Goal: Task Accomplishment & Management: Use online tool/utility

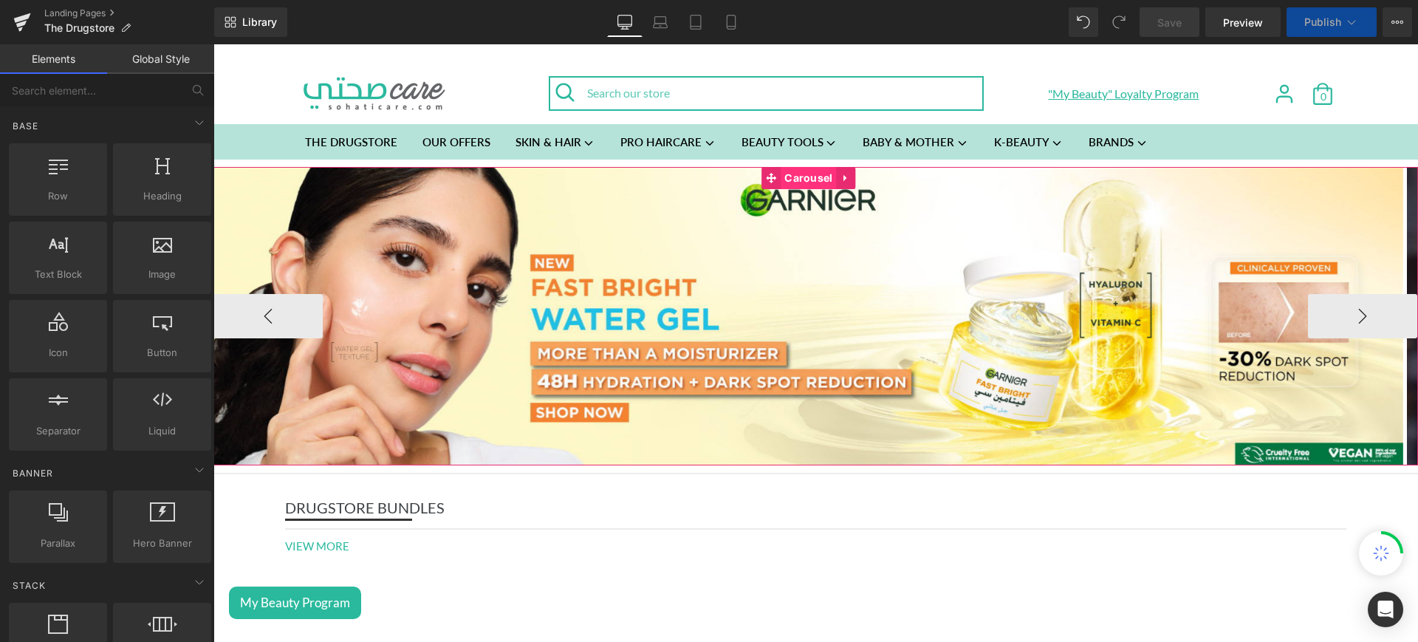
click at [792, 183] on span "Carousel" at bounding box center [808, 178] width 55 height 22
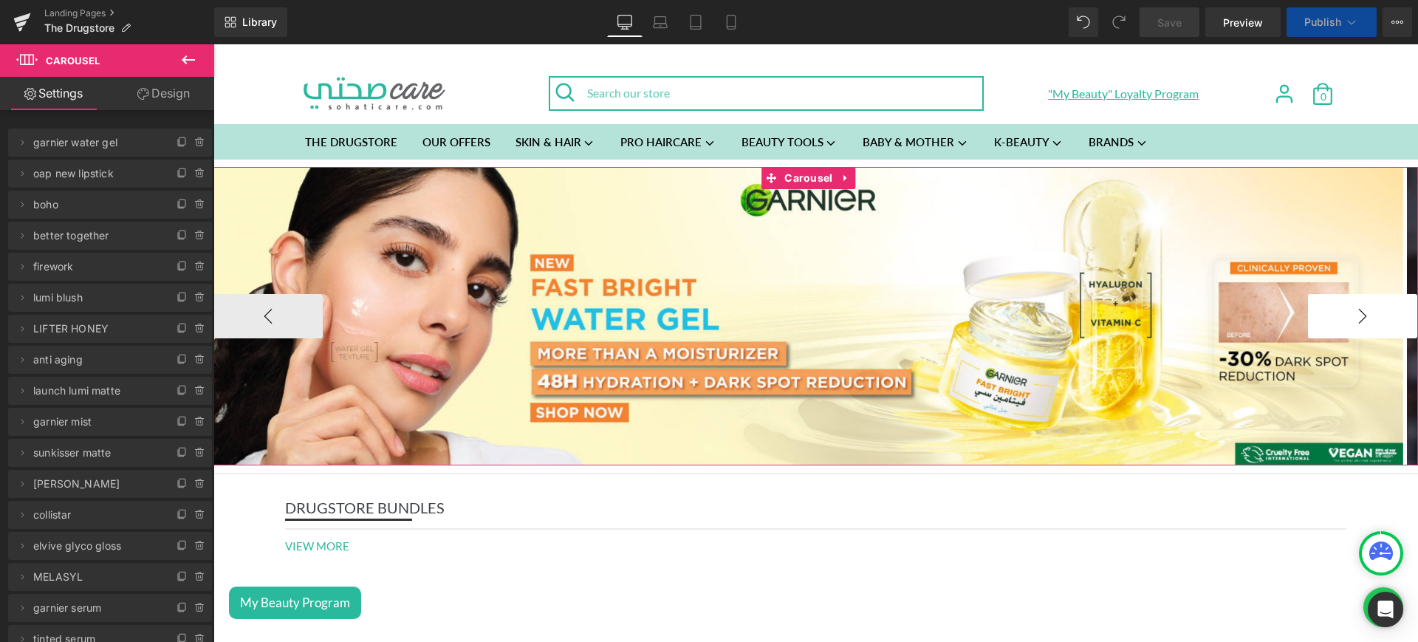
click at [1308, 303] on button "›" at bounding box center [1362, 316] width 109 height 44
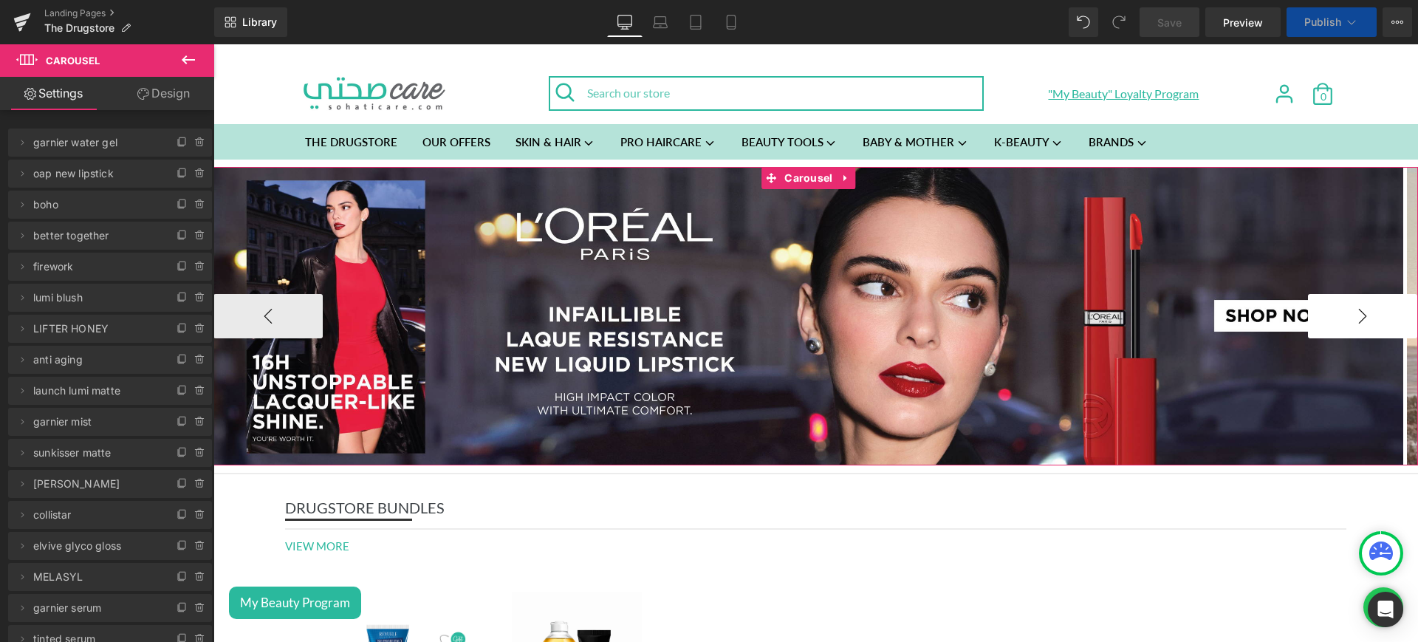
click at [1308, 303] on button "›" at bounding box center [1362, 316] width 109 height 44
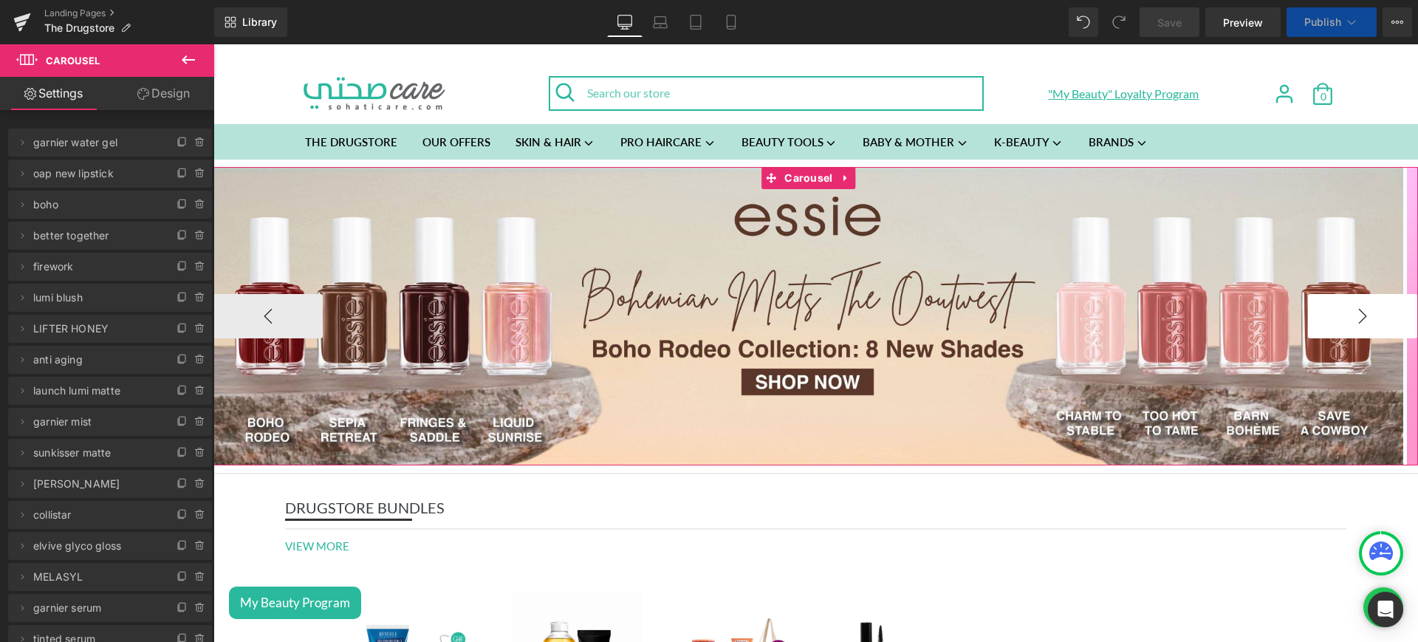
click at [1308, 303] on button "›" at bounding box center [1362, 316] width 109 height 44
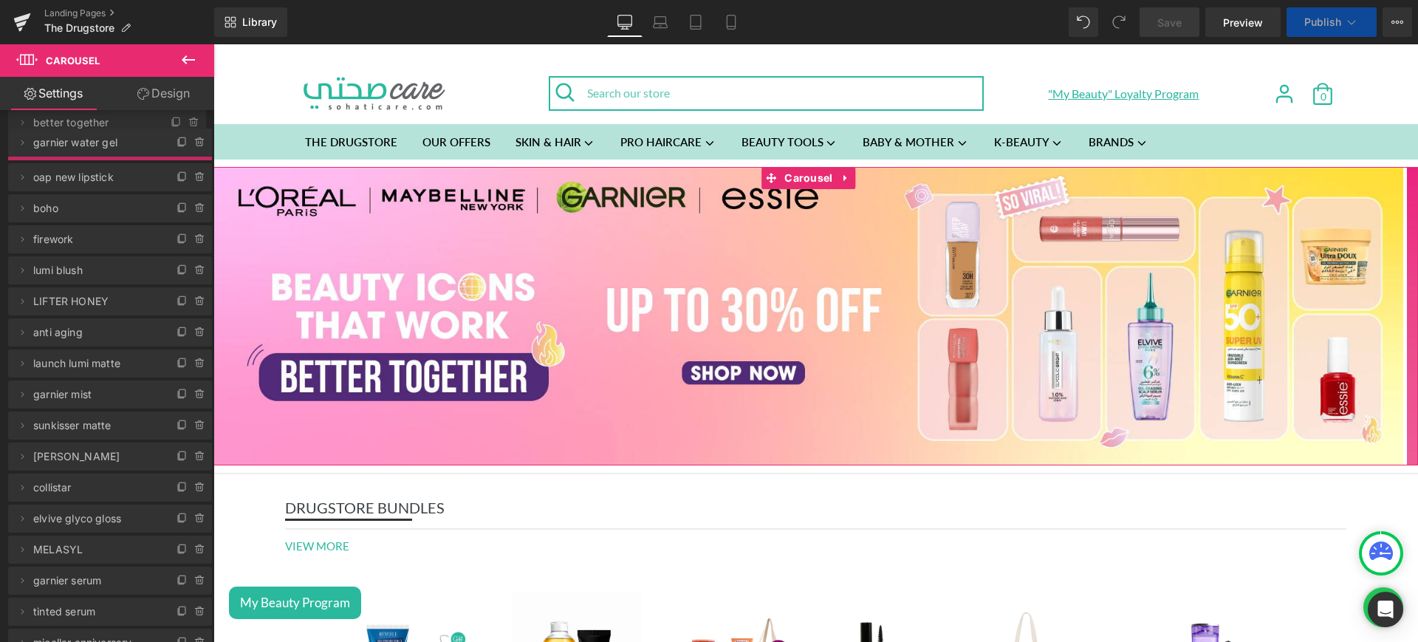
drag, startPoint x: 103, startPoint y: 225, endPoint x: 145, endPoint y: 106, distance: 126.8
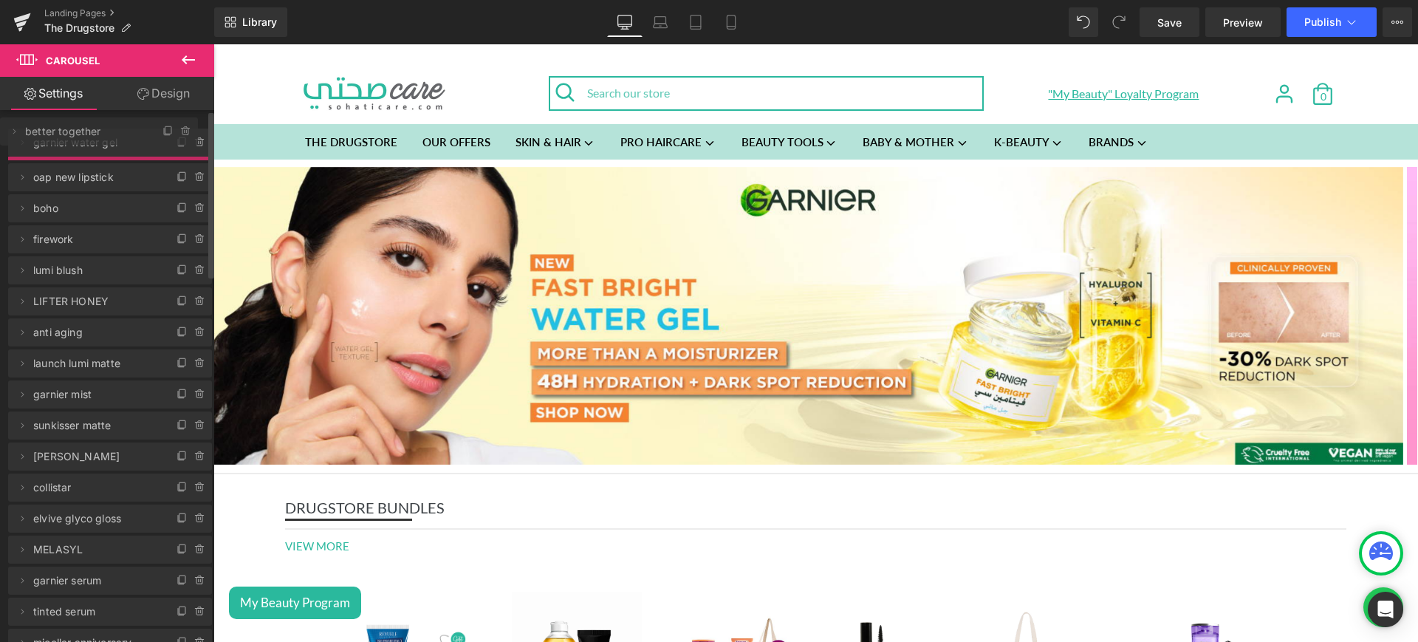
drag, startPoint x: 121, startPoint y: 162, endPoint x: 120, endPoint y: 120, distance: 42.1
drag, startPoint x: 135, startPoint y: 169, endPoint x: 134, endPoint y: 122, distance: 47.3
drag, startPoint x: 131, startPoint y: 166, endPoint x: 115, endPoint y: 117, distance: 51.4
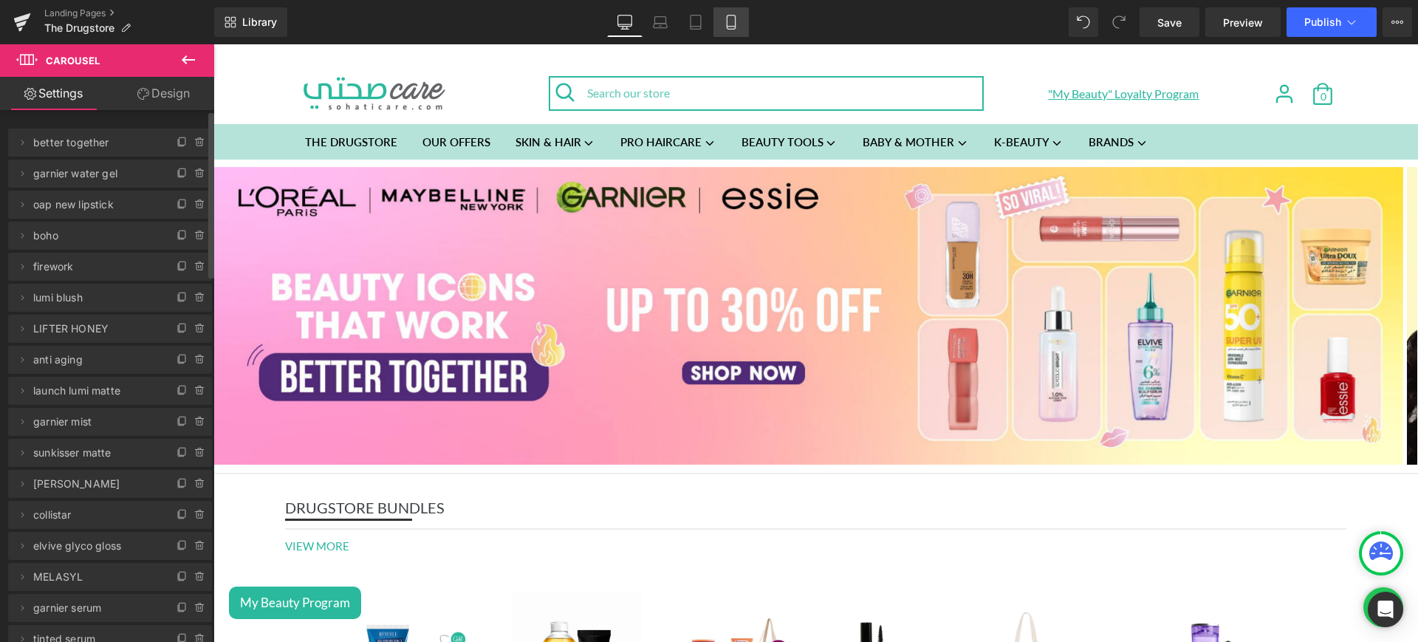
click at [733, 25] on icon at bounding box center [731, 22] width 15 height 15
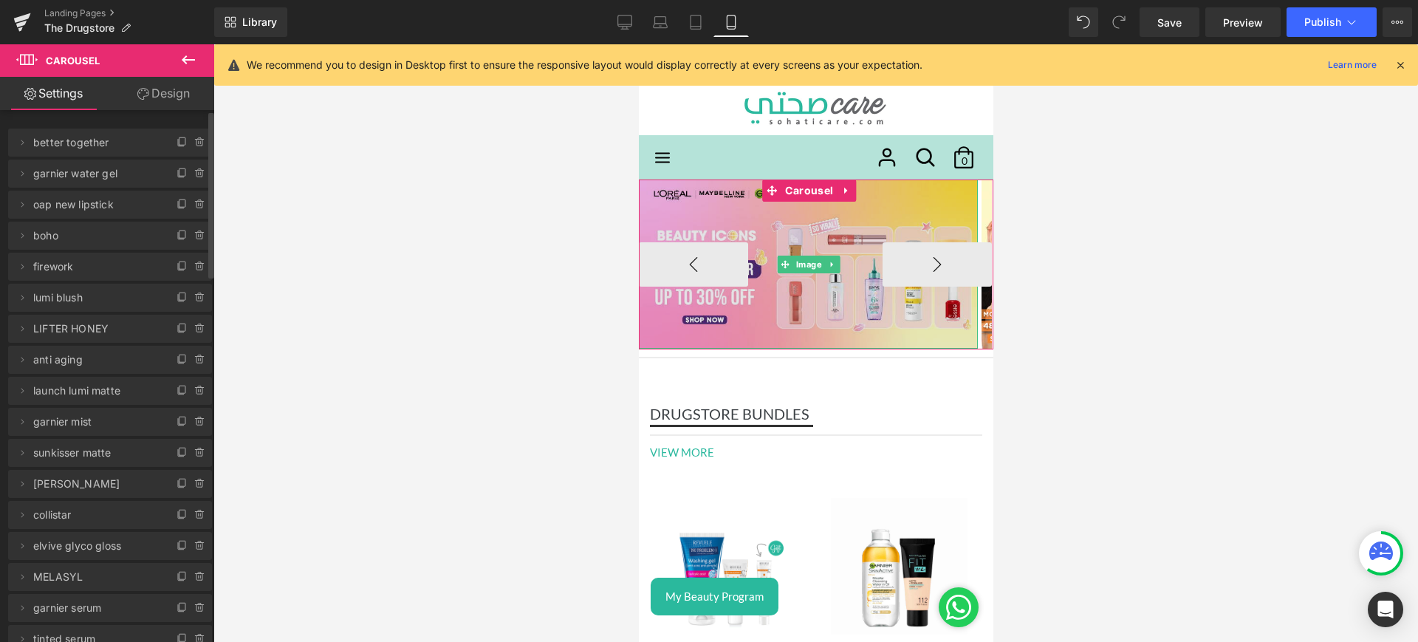
click at [839, 233] on img at bounding box center [807, 263] width 339 height 169
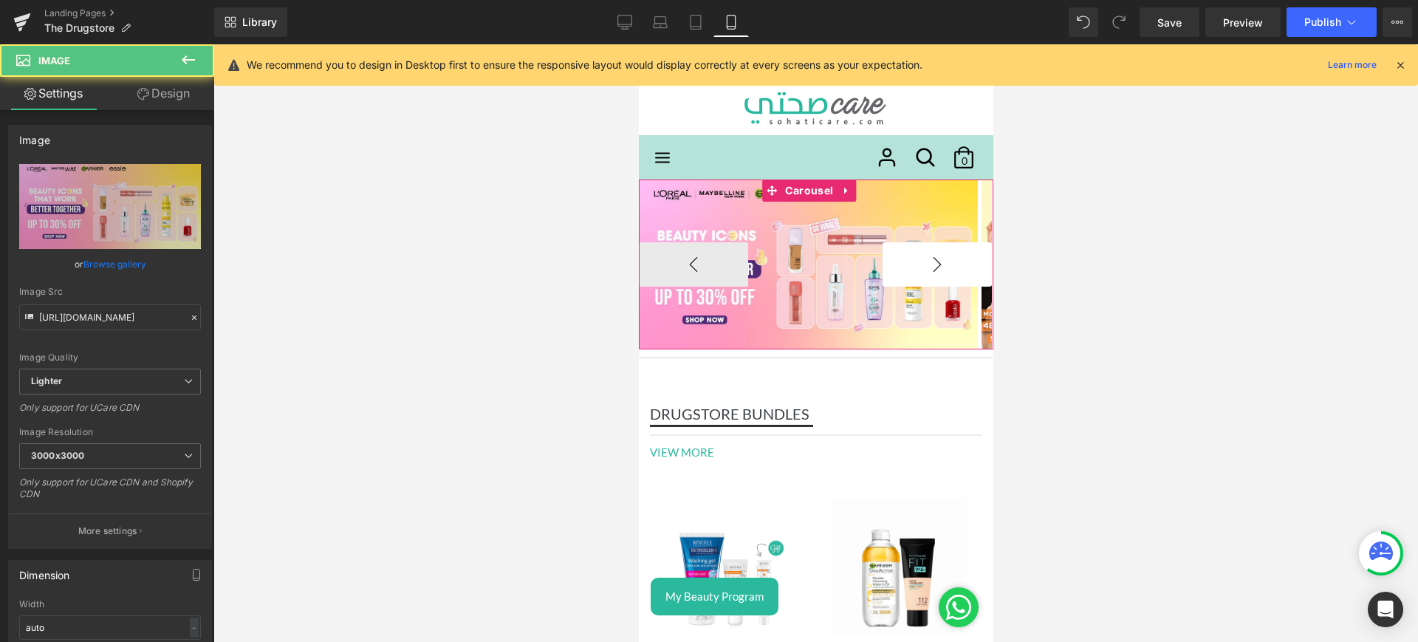
click at [894, 247] on button "›" at bounding box center [936, 264] width 109 height 44
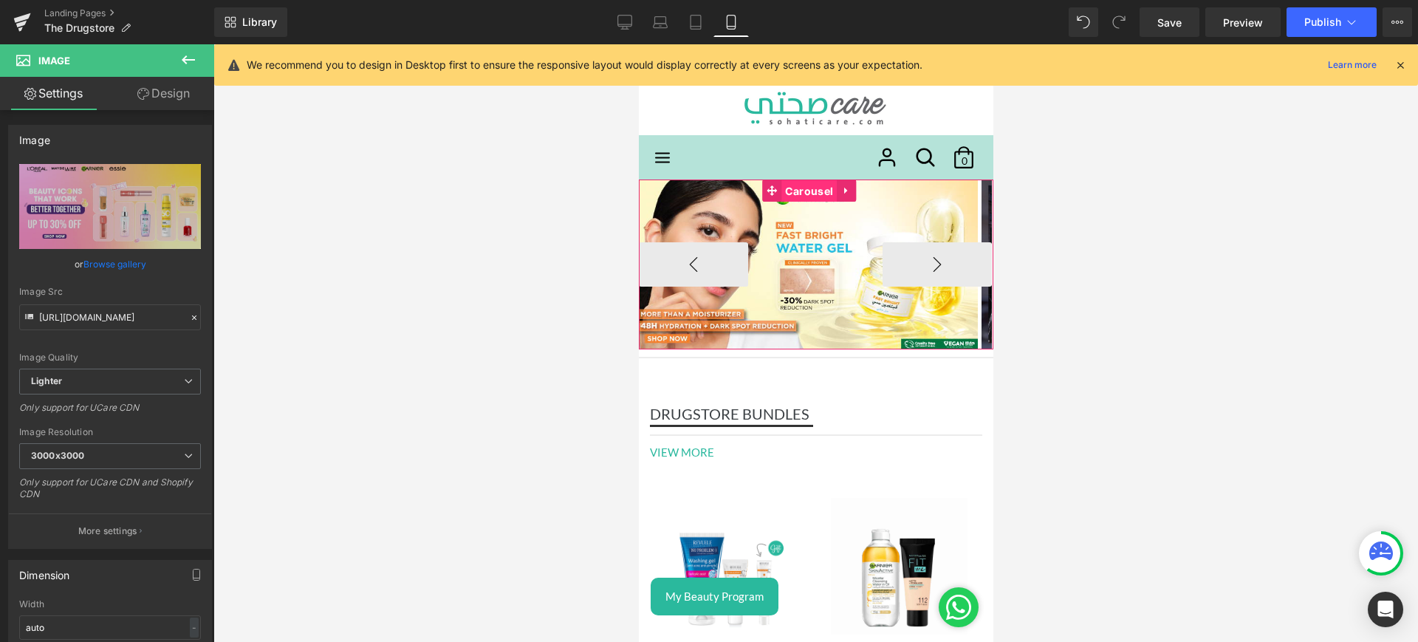
click at [815, 189] on span "Carousel" at bounding box center [808, 191] width 55 height 22
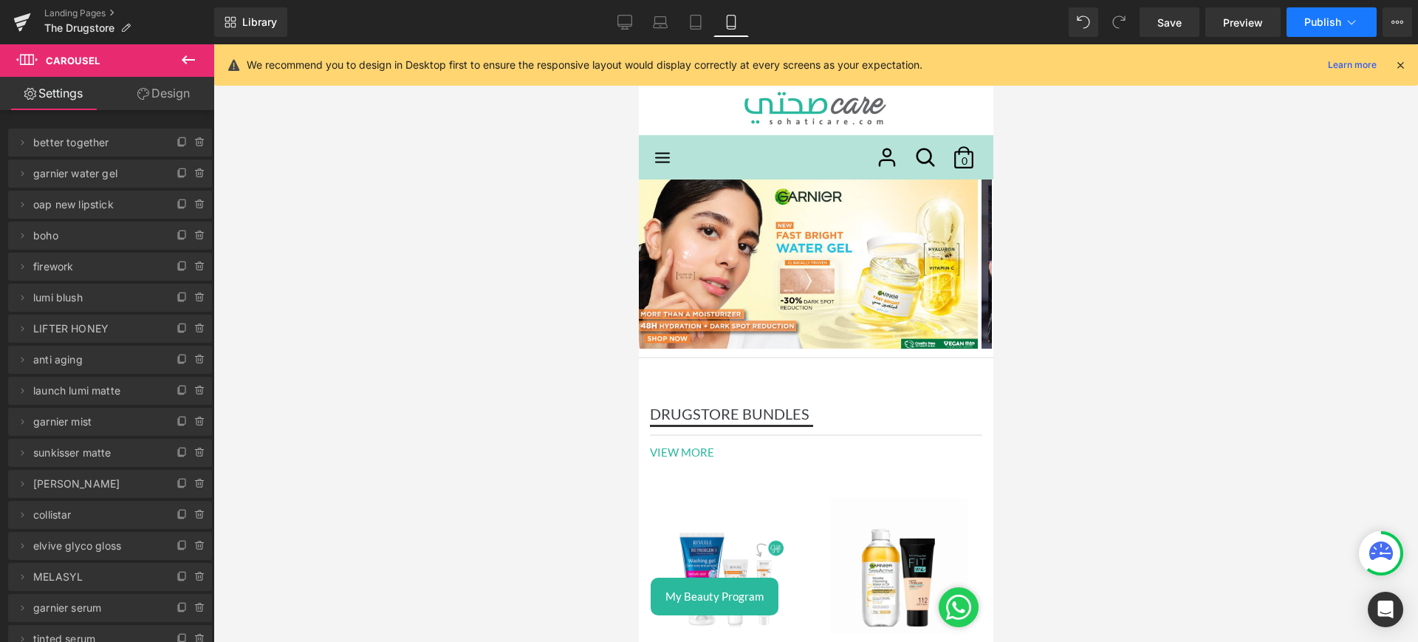
click at [1320, 25] on span "Publish" at bounding box center [1322, 22] width 37 height 12
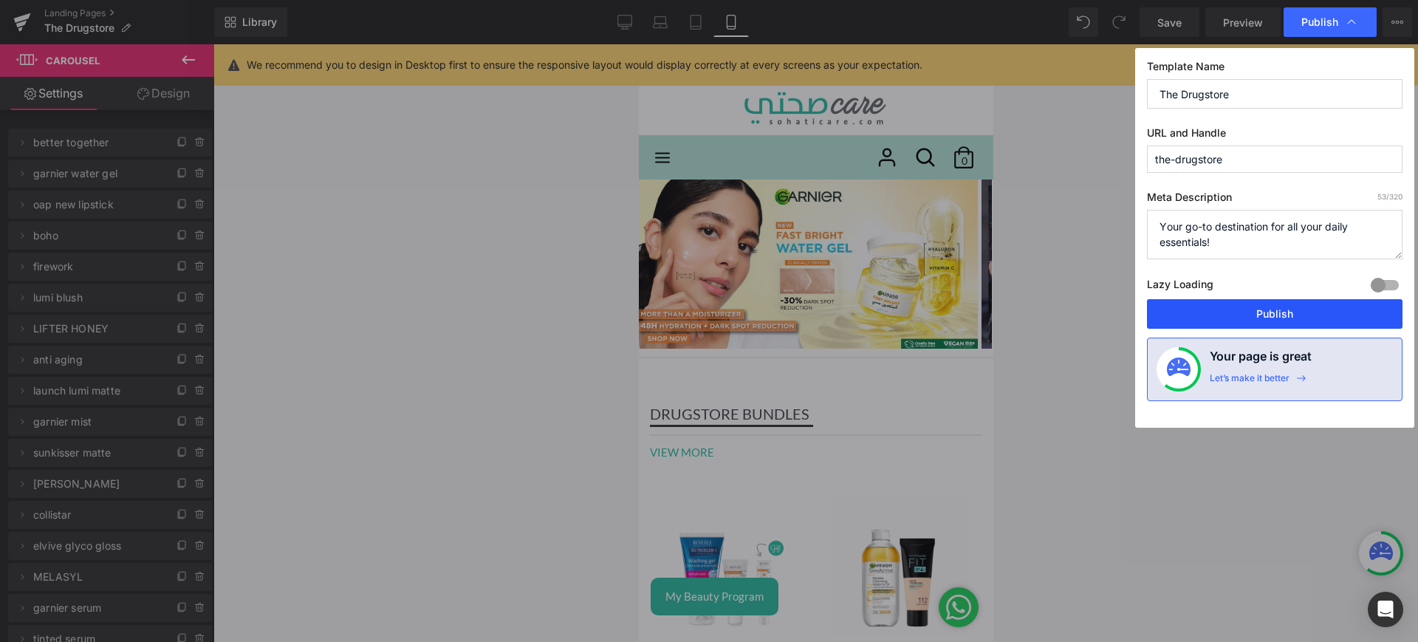
click at [1261, 321] on button "Publish" at bounding box center [1275, 314] width 256 height 30
